Goal: Information Seeking & Learning: Find specific fact

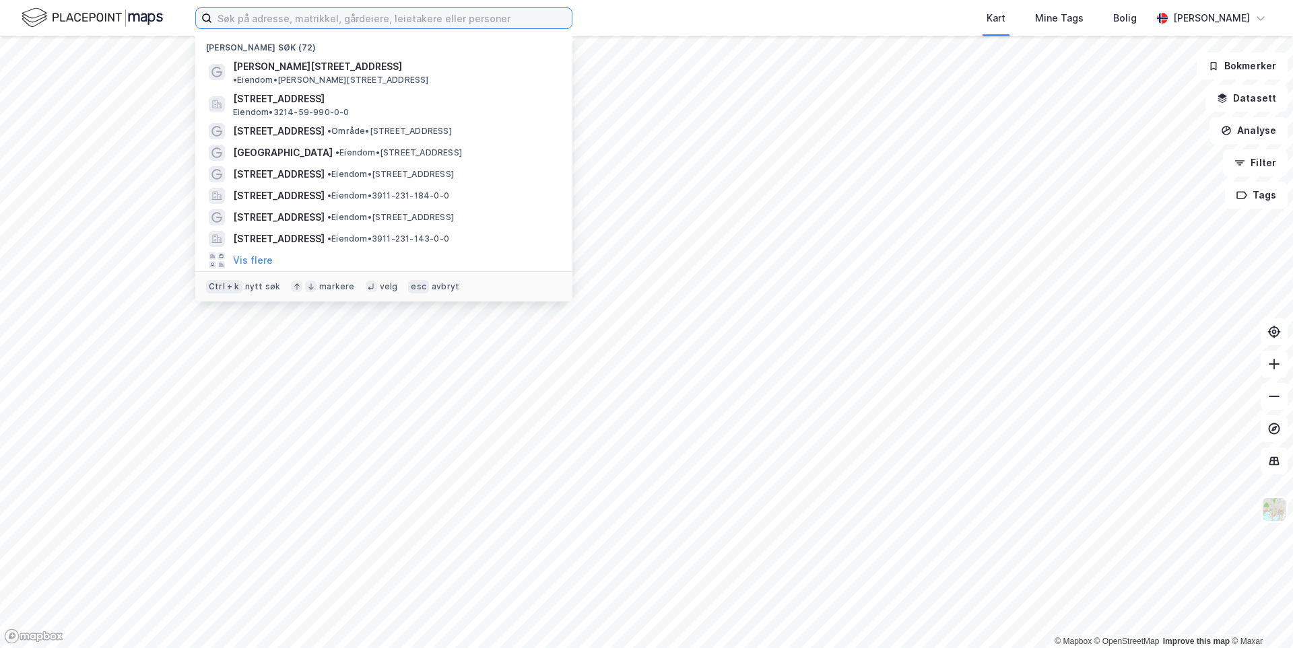
click at [290, 23] on input at bounding box center [392, 18] width 360 height 20
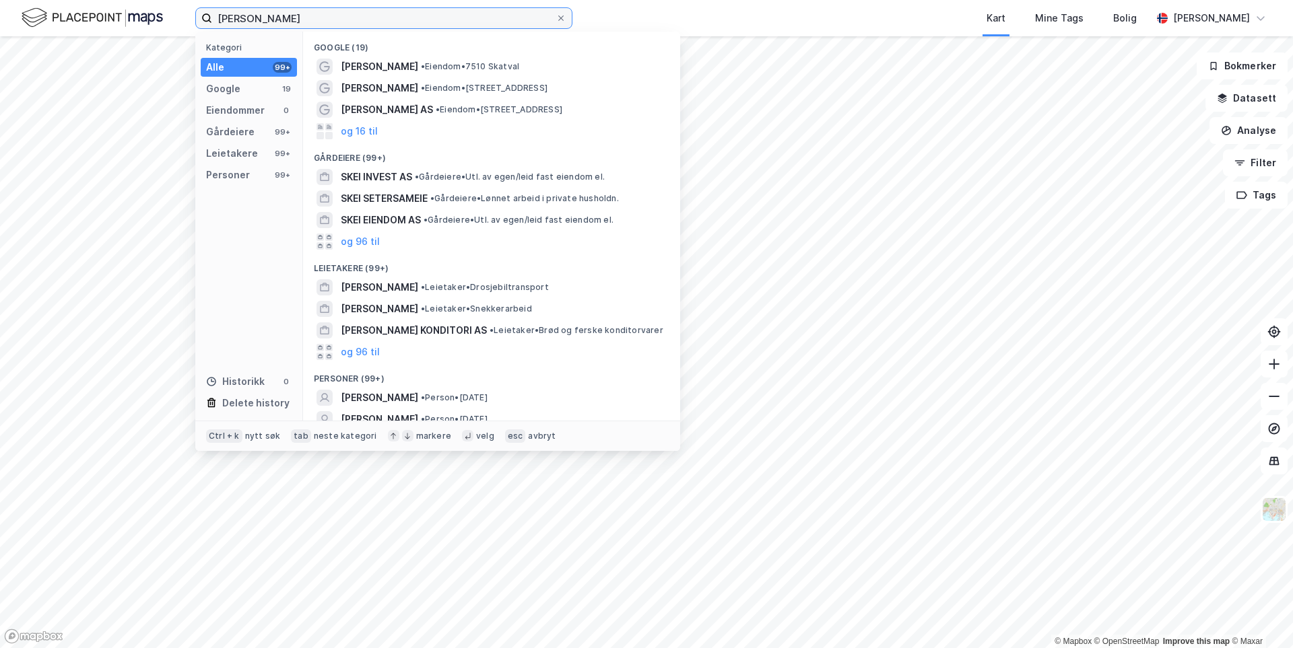
click at [304, 18] on input "[PERSON_NAME]" at bounding box center [383, 18] width 343 height 20
type input "[PERSON_NAME]"
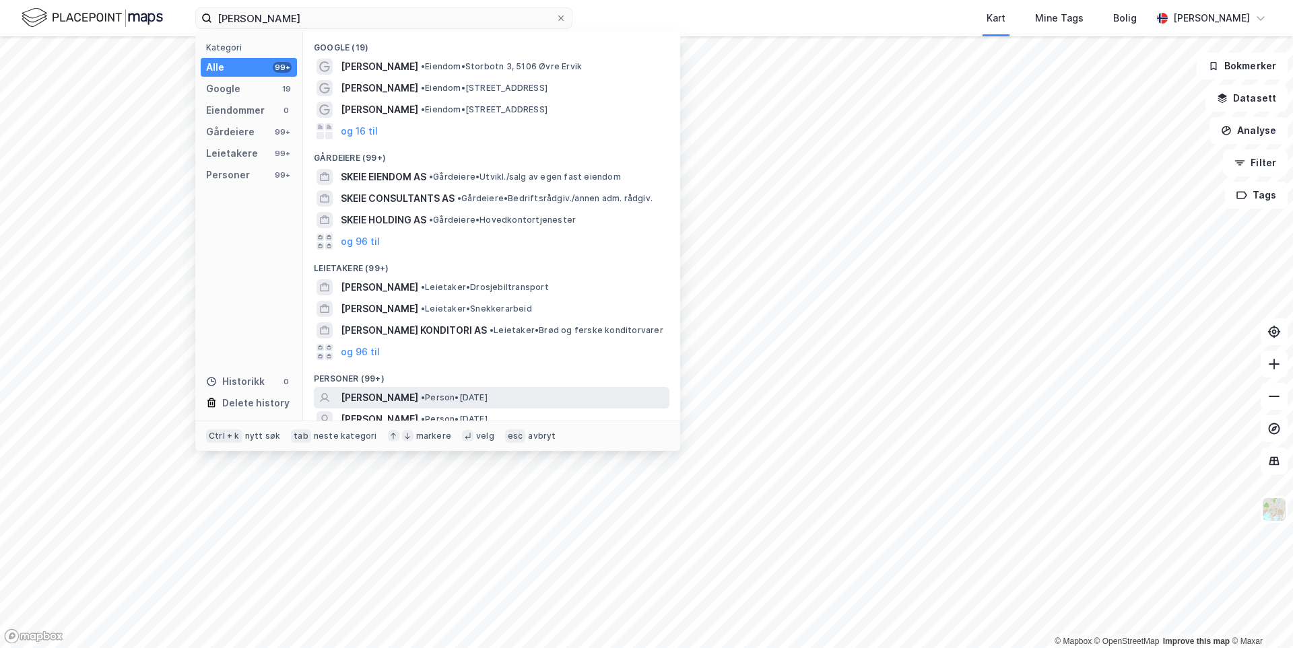
click at [403, 398] on span "[PERSON_NAME]" at bounding box center [379, 398] width 77 height 16
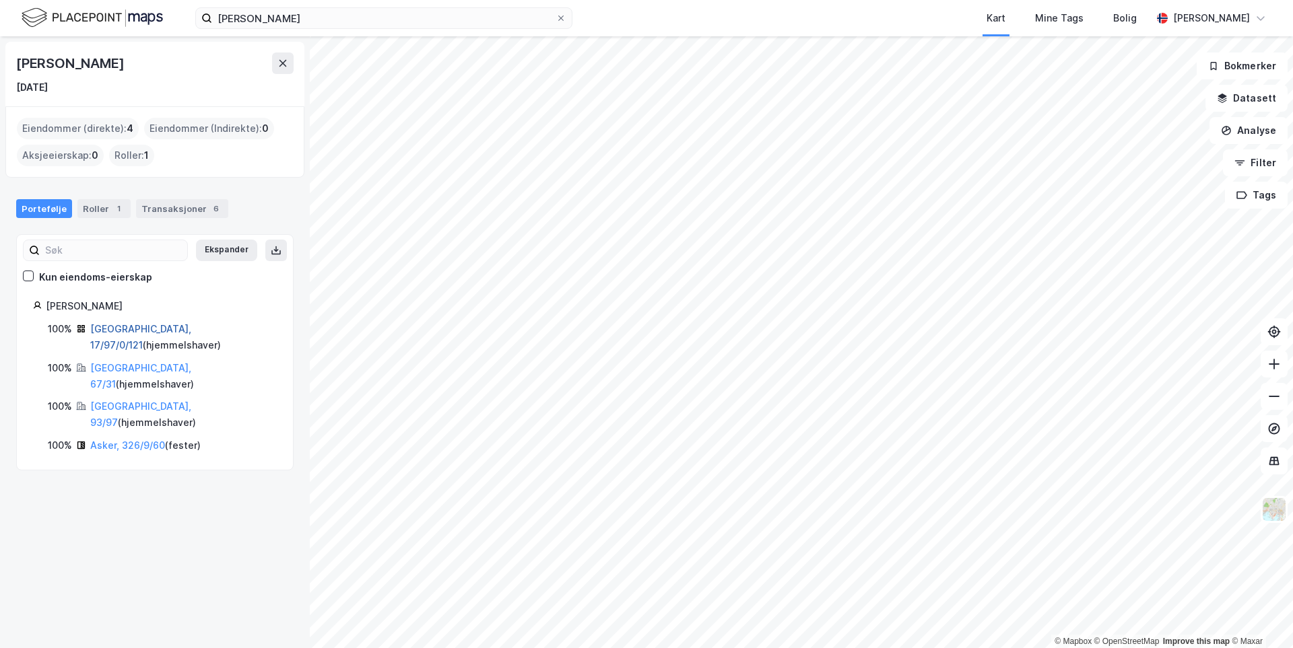
click at [145, 330] on link "[GEOGRAPHIC_DATA], 17/97/0/121" at bounding box center [140, 337] width 101 height 28
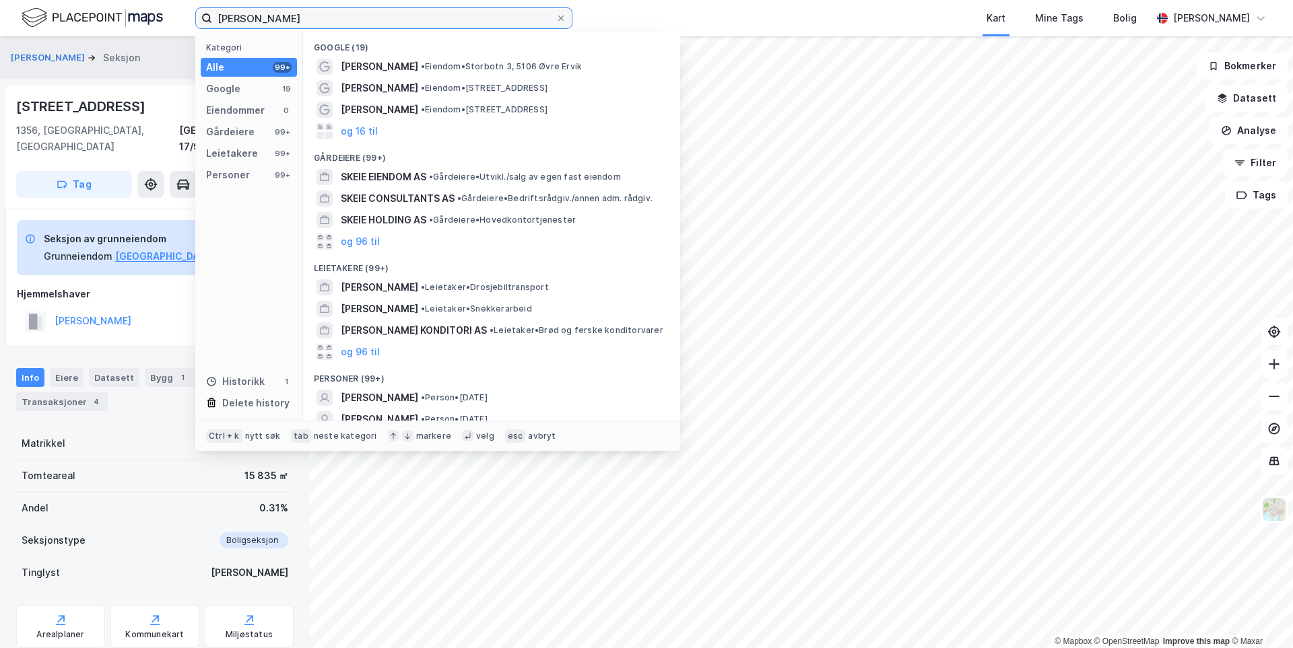
click at [310, 15] on input "[PERSON_NAME]" at bounding box center [383, 18] width 343 height 20
click at [453, 395] on span "• Person • [DATE]" at bounding box center [454, 398] width 67 height 11
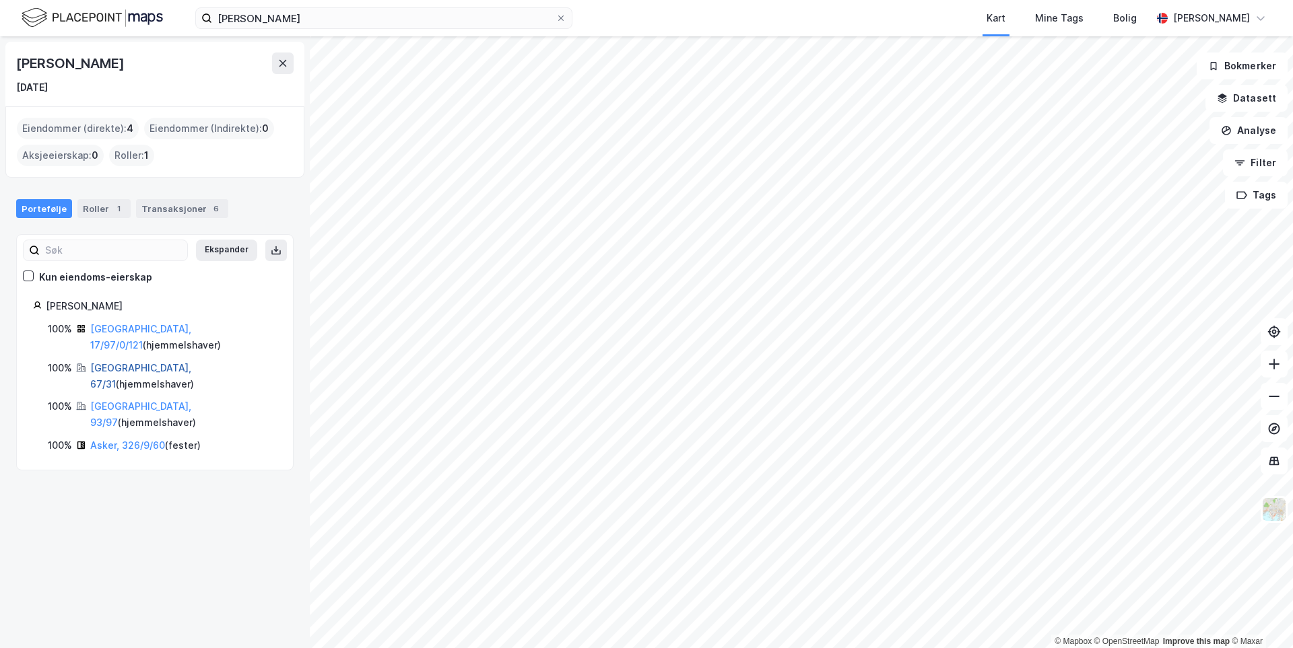
click at [116, 362] on link "[GEOGRAPHIC_DATA], 67/31" at bounding box center [140, 376] width 101 height 28
click at [138, 362] on link "[GEOGRAPHIC_DATA], 67/31" at bounding box center [140, 376] width 101 height 28
click at [125, 401] on link "[GEOGRAPHIC_DATA], 93/97" at bounding box center [140, 415] width 101 height 28
